Goal: Task Accomplishment & Management: Use online tool/utility

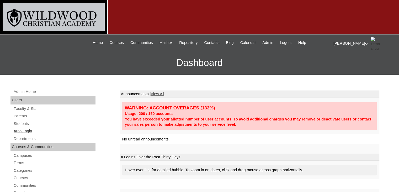
click at [27, 129] on link "Auto Login" at bounding box center [54, 130] width 82 height 7
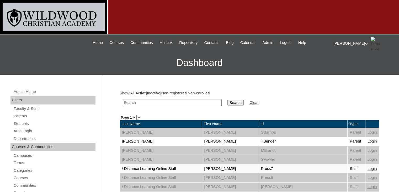
click at [136, 102] on input "text" at bounding box center [172, 102] width 99 height 7
type input "labha"
click at [227, 104] on input "Search" at bounding box center [235, 102] width 16 height 6
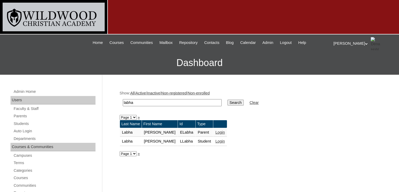
click at [215, 131] on link "Login" at bounding box center [219, 132] width 9 height 4
